Goal: Information Seeking & Learning: Learn about a topic

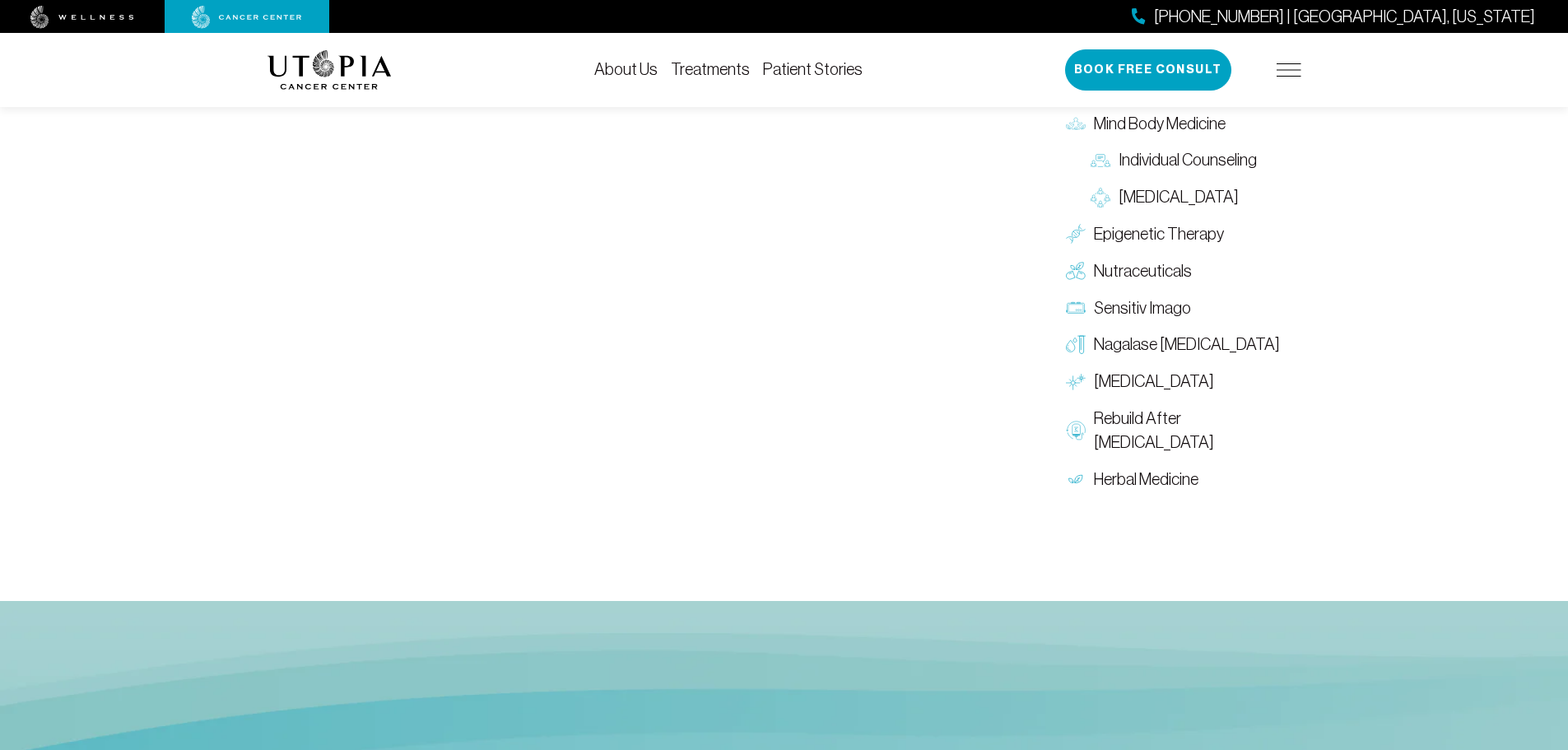
scroll to position [2633, 0]
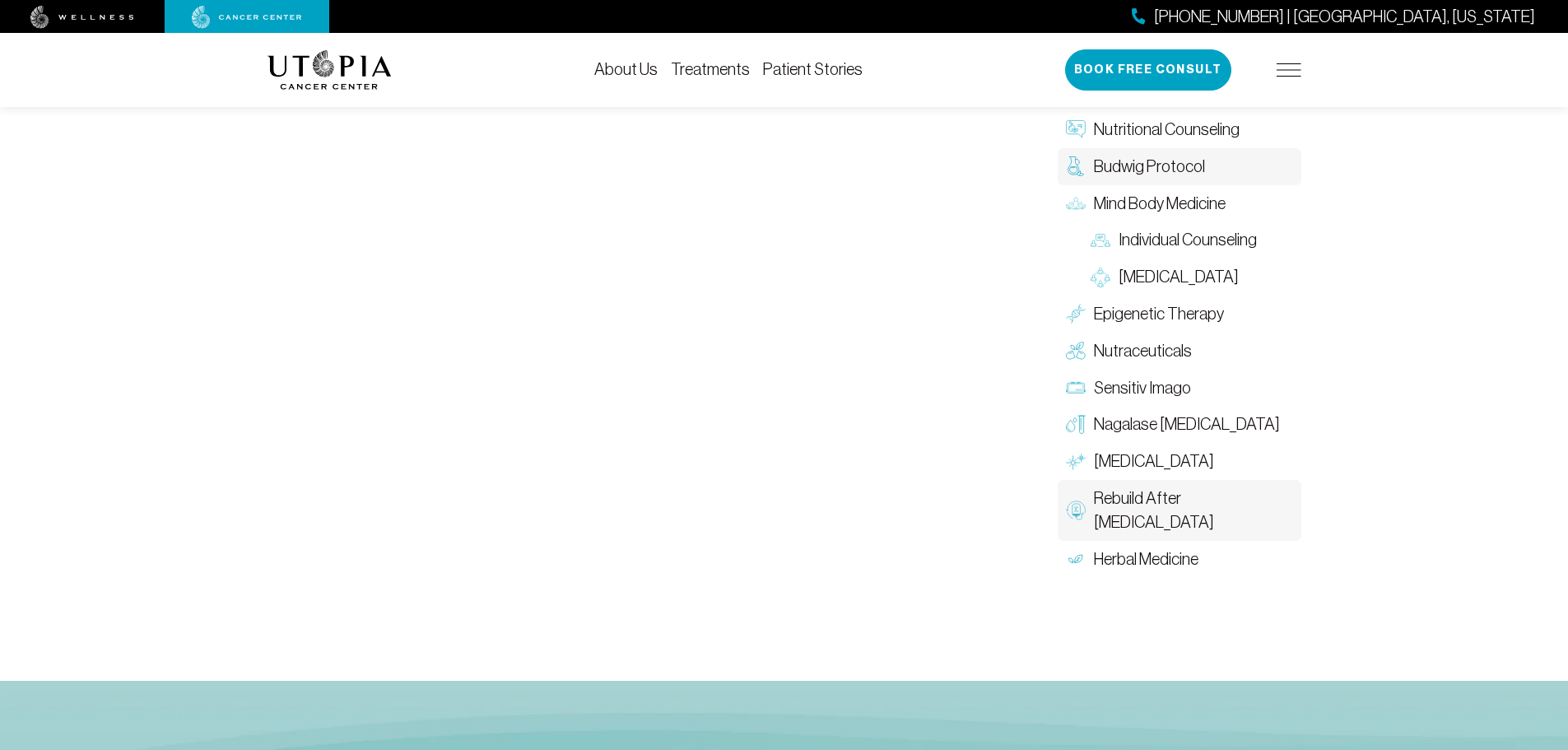
click at [1168, 486] on span "Rebuild After [MEDICAL_DATA]" at bounding box center [1194, 510] width 199 height 48
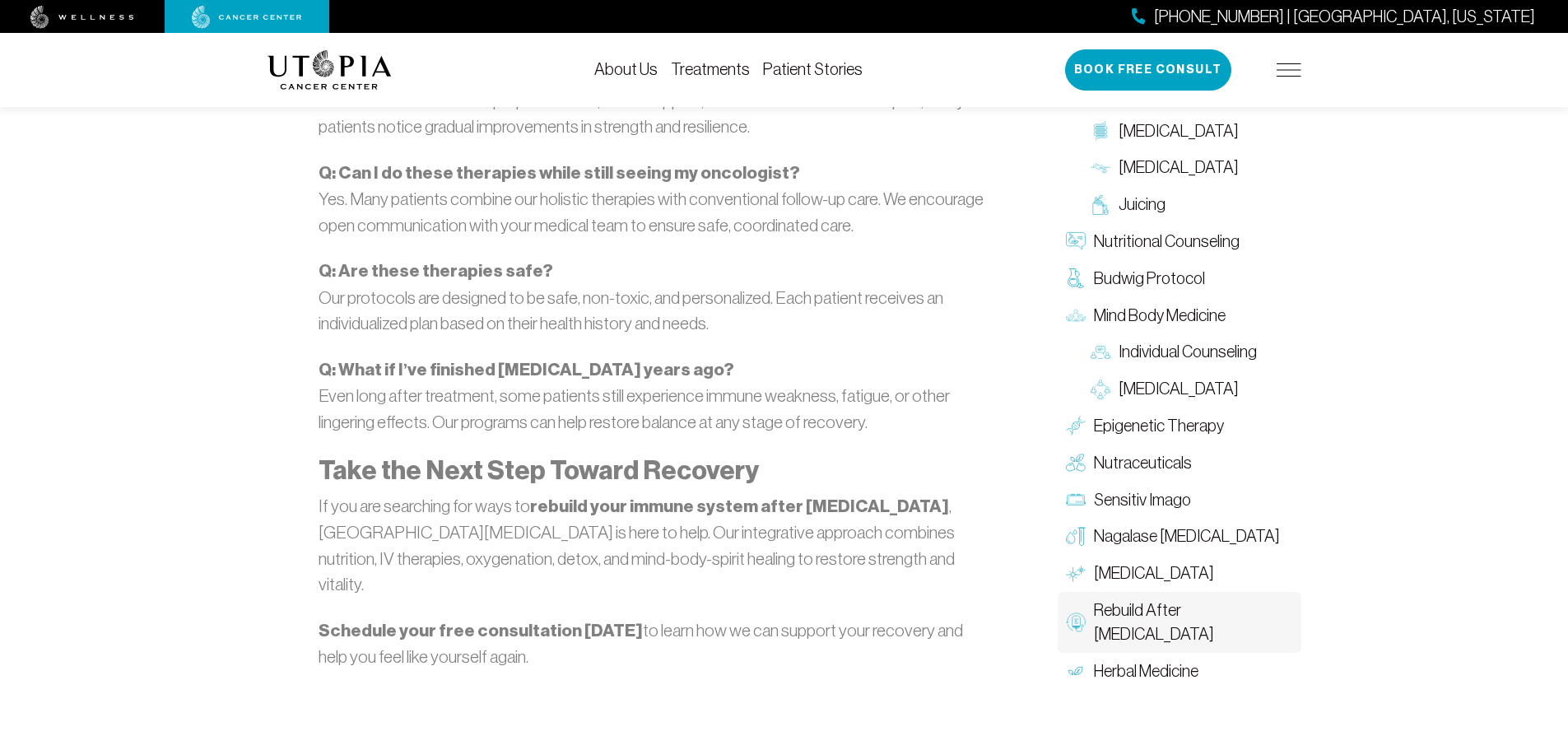
scroll to position [4772, 0]
click at [1152, 450] on span "Nutraceuticals" at bounding box center [1143, 461] width 98 height 24
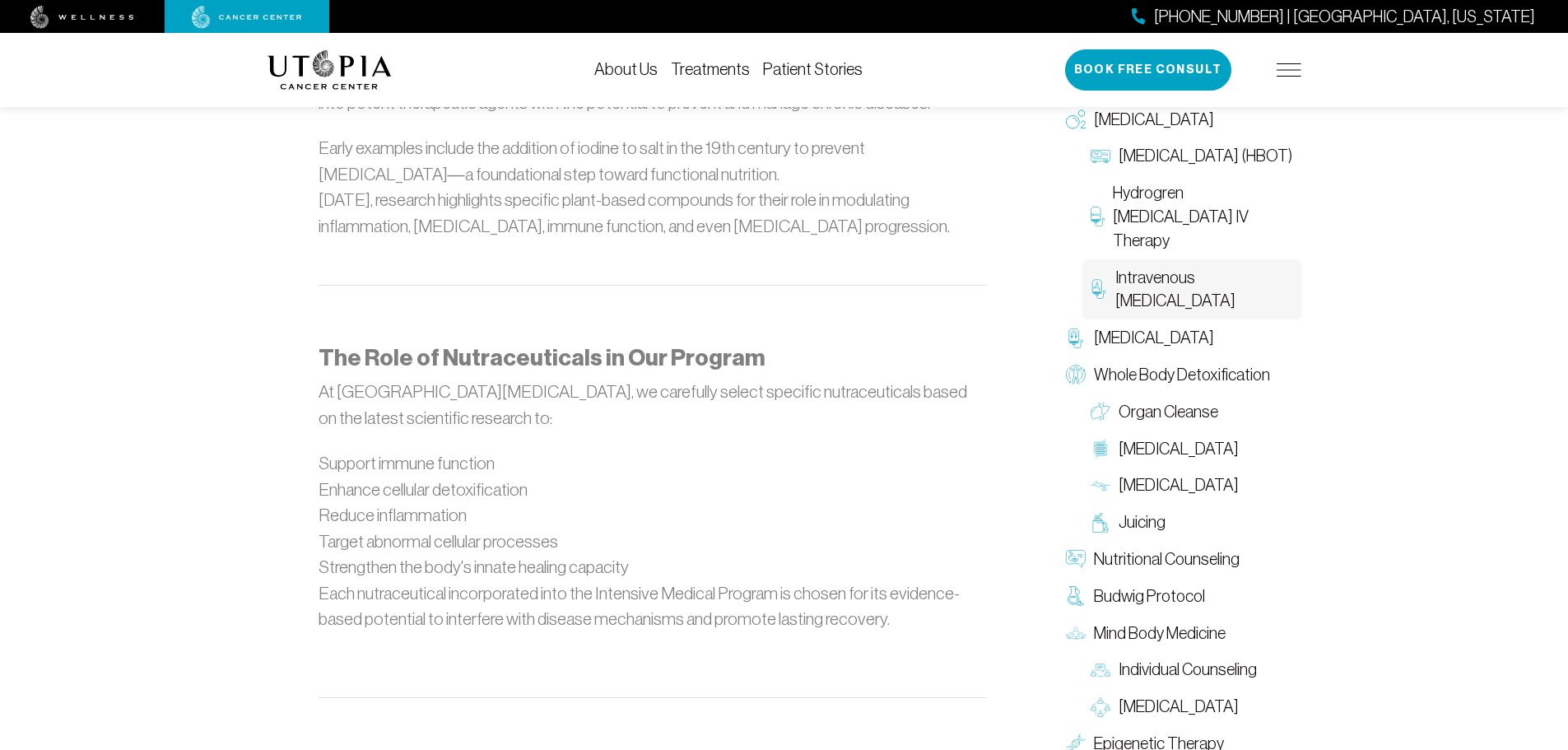
scroll to position [1399, 0]
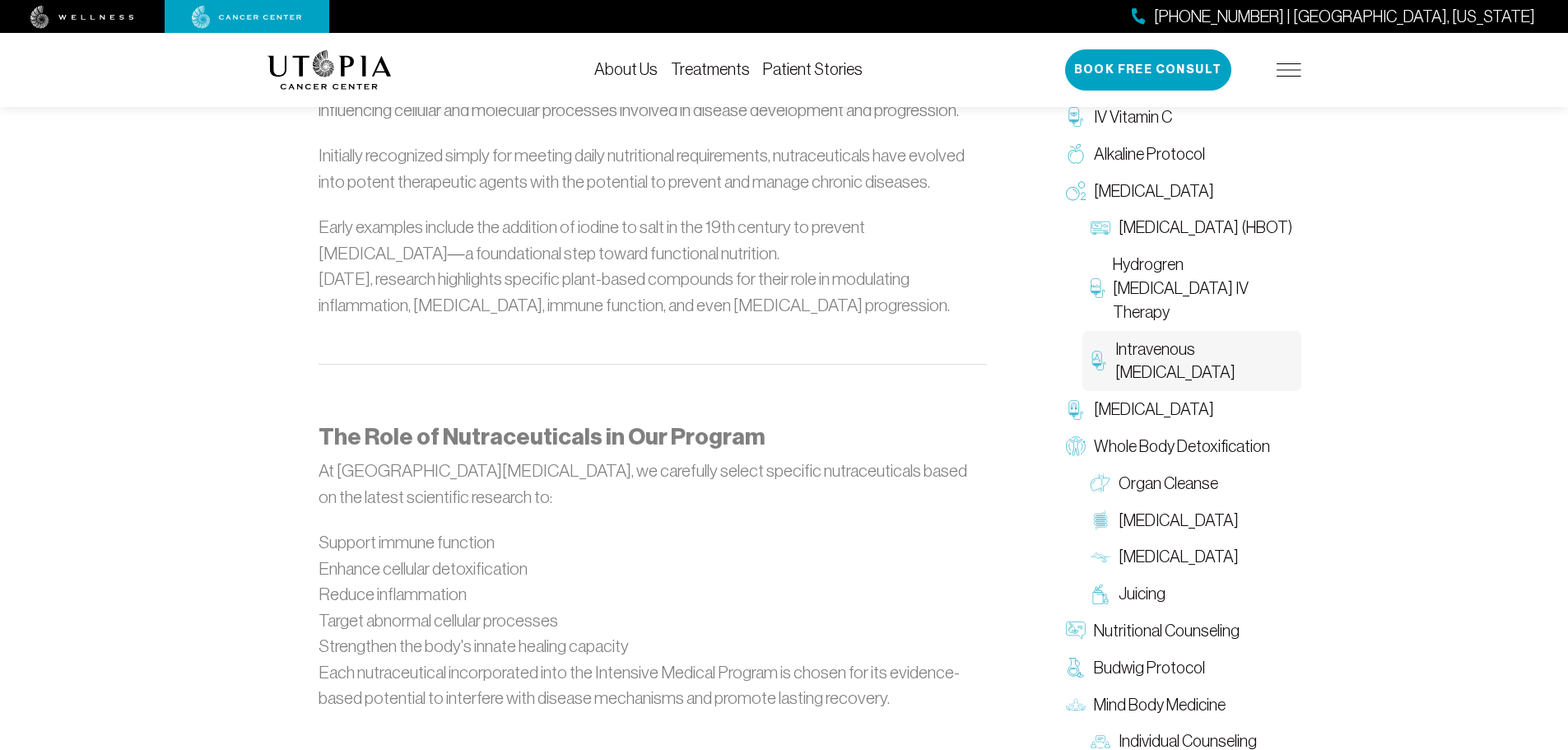
click at [1142, 356] on span "Intravenous [MEDICAL_DATA]" at bounding box center [1203, 362] width 177 height 48
